Goal: Use online tool/utility: Utilize a website feature to perform a specific function

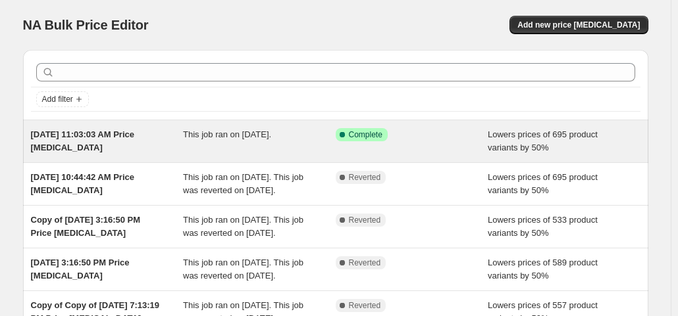
click at [399, 148] on div "Success Complete Complete" at bounding box center [412, 141] width 153 height 26
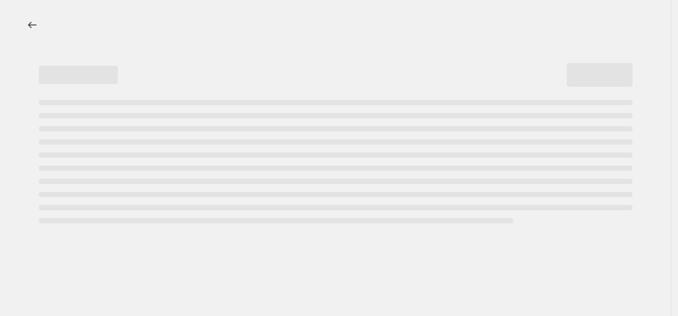
select select "percentage"
select select "collection"
select select "not_equal"
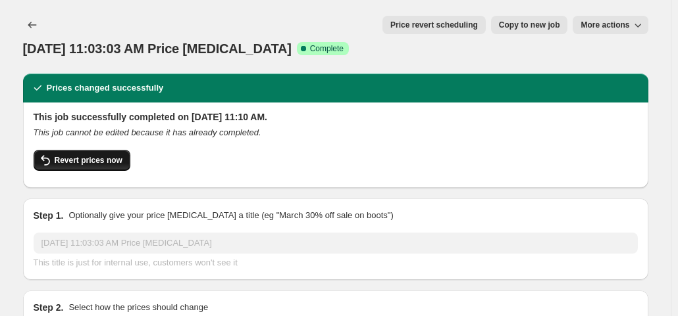
click at [113, 155] on span "Revert prices now" at bounding box center [89, 160] width 68 height 11
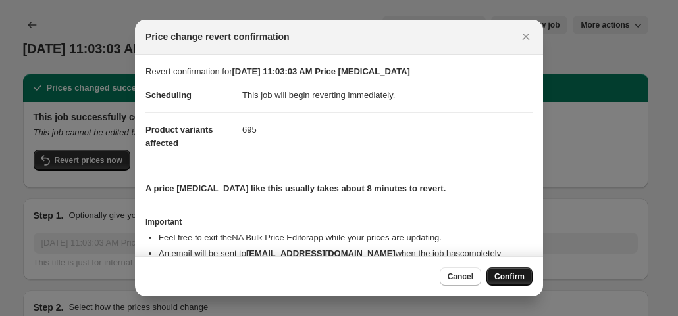
click at [517, 277] on span "Confirm" at bounding box center [509, 277] width 30 height 11
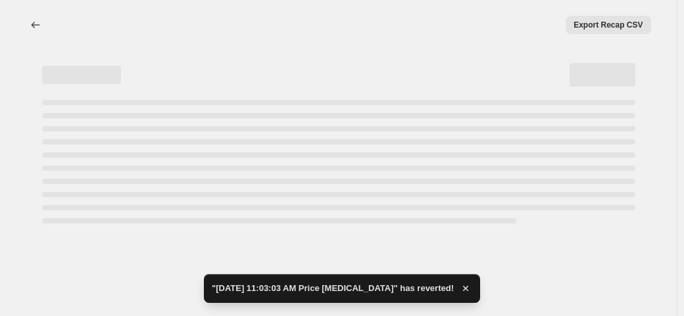
select select "percentage"
select select "collection"
select select "not_equal"
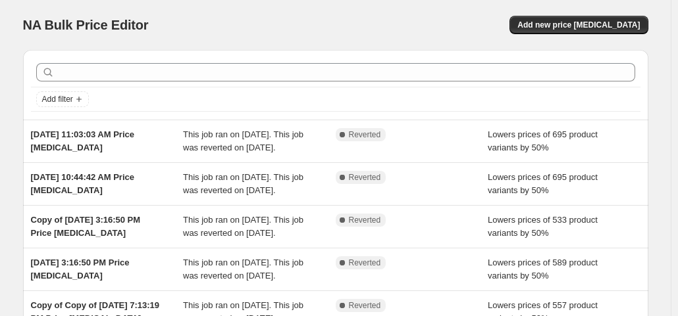
click at [426, 11] on div "NA Bulk Price Editor. This page is ready NA Bulk Price Editor Add new price [ME…" at bounding box center [335, 25] width 625 height 50
click at [426, 29] on div "Add new price [MEDICAL_DATA]" at bounding box center [491, 25] width 314 height 18
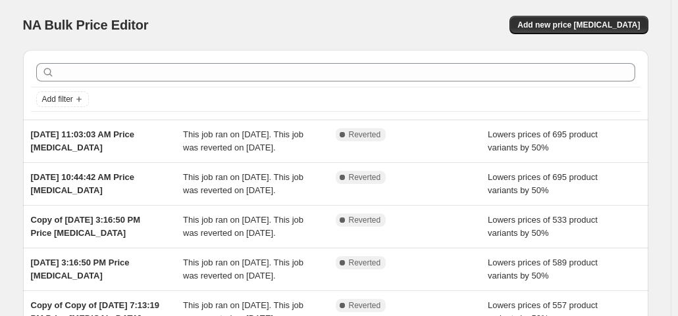
click at [426, 29] on div "Add new price [MEDICAL_DATA]" at bounding box center [491, 25] width 314 height 18
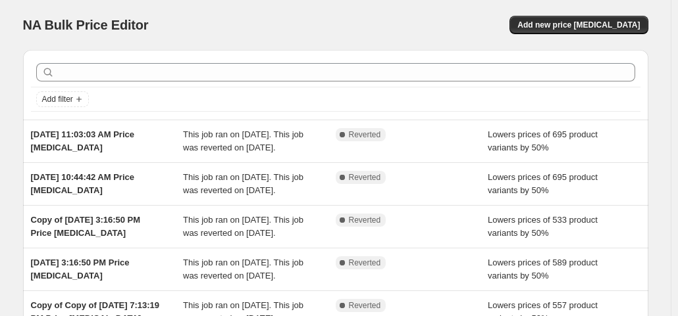
click at [426, 29] on div "Add new price [MEDICAL_DATA]" at bounding box center [491, 25] width 314 height 18
click at [603, 20] on span "Add new price [MEDICAL_DATA]" at bounding box center [578, 25] width 122 height 11
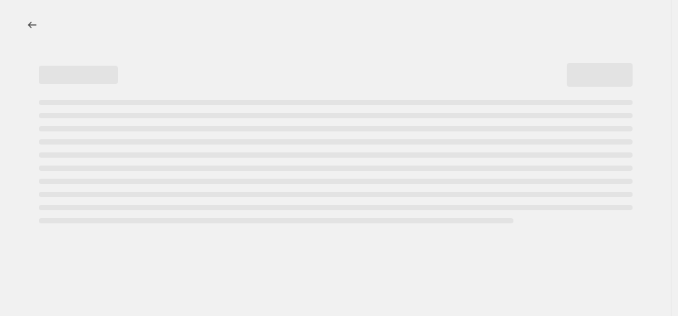
select select "percentage"
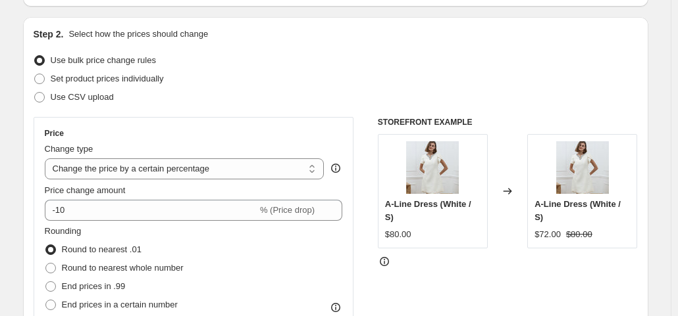
scroll to position [126, 0]
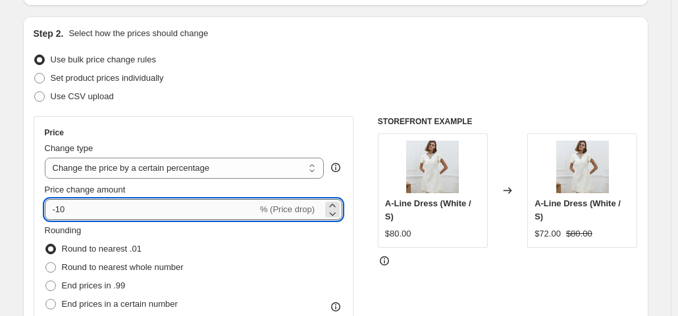
click at [176, 206] on input "-10" at bounding box center [151, 209] width 213 height 21
type input "-1"
type input "-4"
type input "-35"
click at [256, 82] on div "Set product prices individually" at bounding box center [336, 78] width 604 height 18
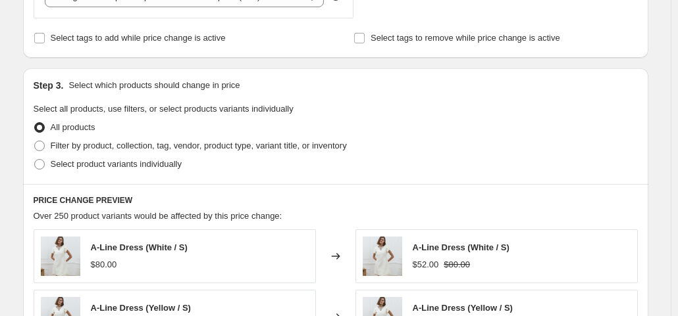
scroll to position [547, 0]
click at [41, 143] on span at bounding box center [39, 145] width 11 height 11
click at [35, 141] on input "Filter by product, collection, tag, vendor, product type, variant title, or inv…" at bounding box center [34, 140] width 1 height 1
radio input "true"
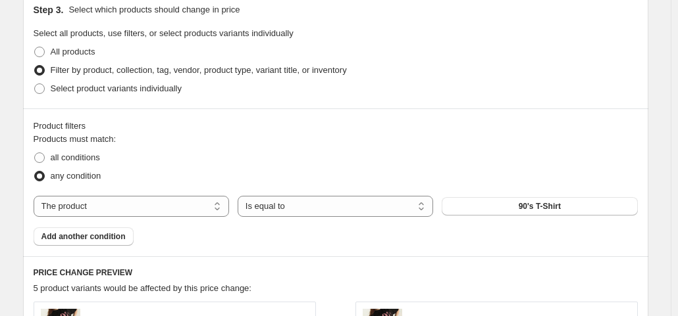
scroll to position [630, 0]
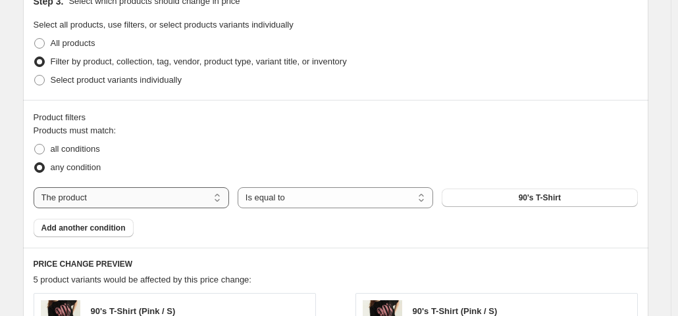
click at [191, 191] on select "The product The product's collection The product's vendor The product's status …" at bounding box center [131, 198] width 195 height 21
select select "collection"
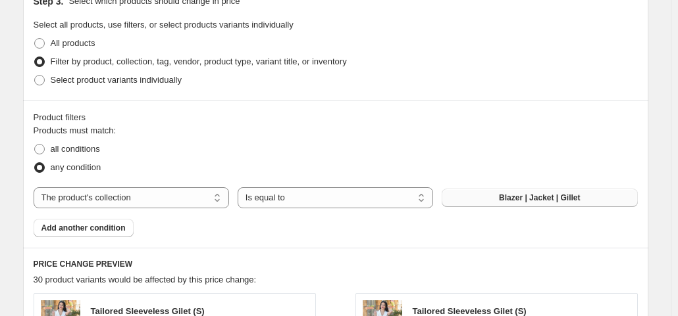
click at [505, 200] on span "Blazer | Jacket | Gillet" at bounding box center [539, 198] width 81 height 11
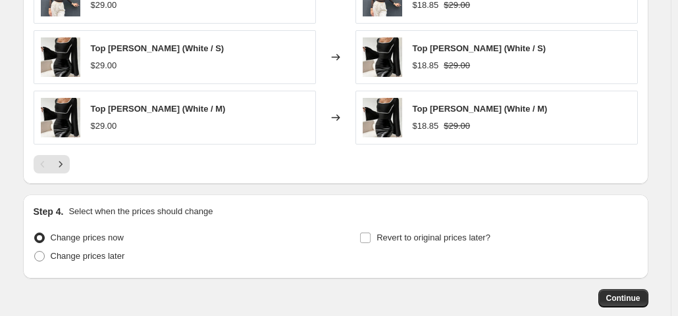
scroll to position [1144, 0]
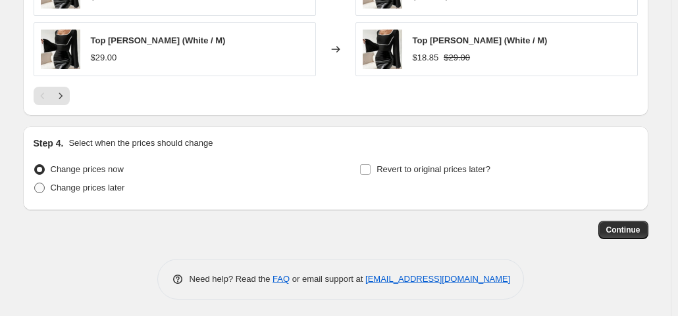
click at [45, 185] on span at bounding box center [39, 188] width 11 height 11
click at [35, 184] on input "Change prices later" at bounding box center [34, 183] width 1 height 1
radio input "true"
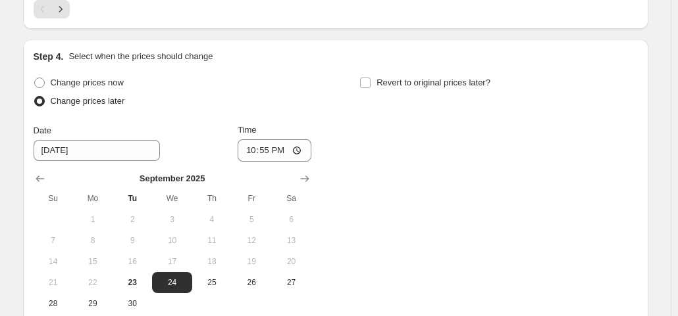
scroll to position [1234, 0]
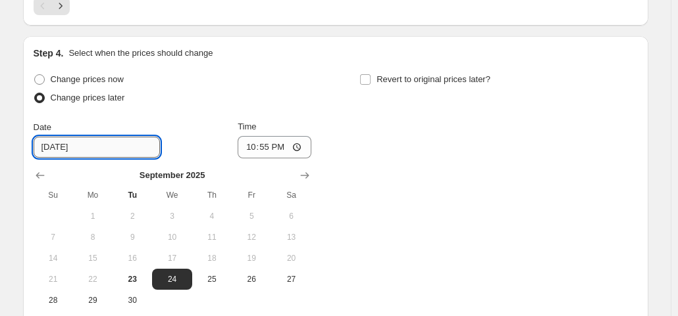
click at [60, 147] on input "9/24/2025" at bounding box center [97, 147] width 126 height 21
type input "9/23/2025"
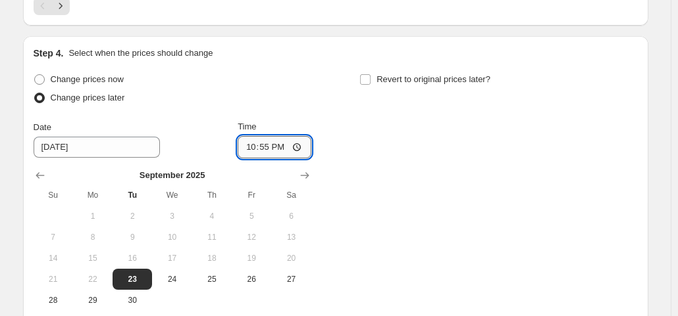
click at [267, 148] on input "22:55" at bounding box center [275, 147] width 74 height 22
click at [276, 151] on input "22:55" at bounding box center [275, 147] width 74 height 22
click at [253, 149] on input "22:55" at bounding box center [275, 147] width 74 height 22
click at [266, 150] on input "22:55" at bounding box center [275, 147] width 74 height 22
click at [250, 143] on input "22:55" at bounding box center [275, 147] width 74 height 22
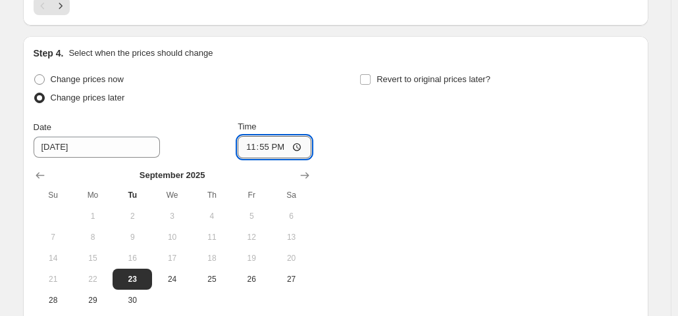
type input "23:09"
type input "23:59"
click at [440, 172] on div "Change prices now Change prices later Date 9/23/2025 Time 23:59 September 2025 …" at bounding box center [336, 190] width 604 height 241
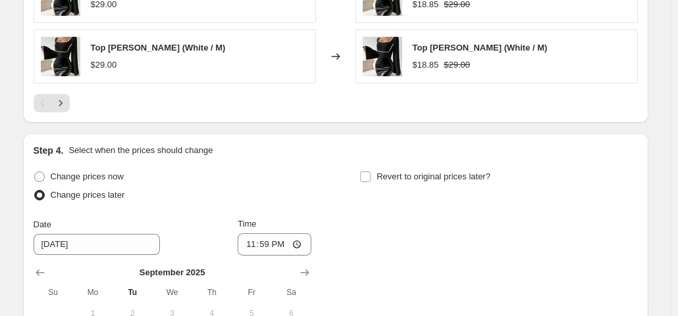
scroll to position [1369, 0]
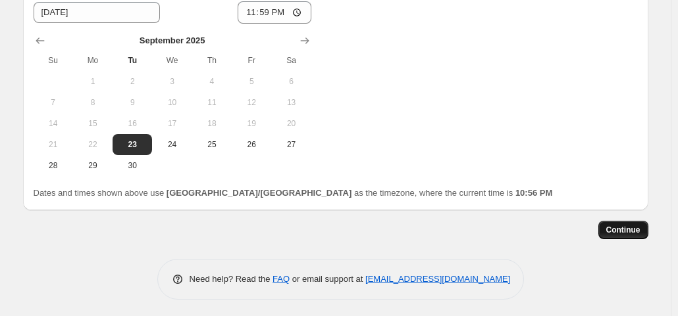
click at [605, 223] on button "Continue" at bounding box center [623, 230] width 50 height 18
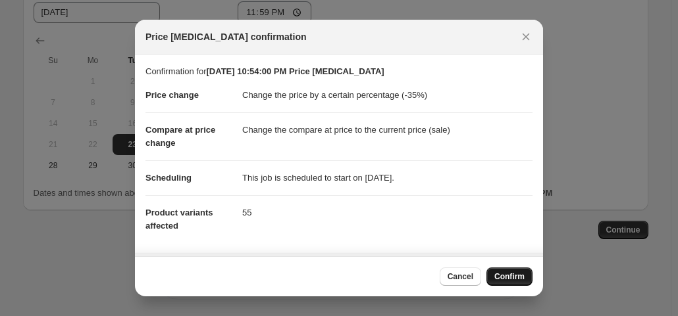
click at [513, 278] on span "Confirm" at bounding box center [509, 277] width 30 height 11
